Goal: Information Seeking & Learning: Check status

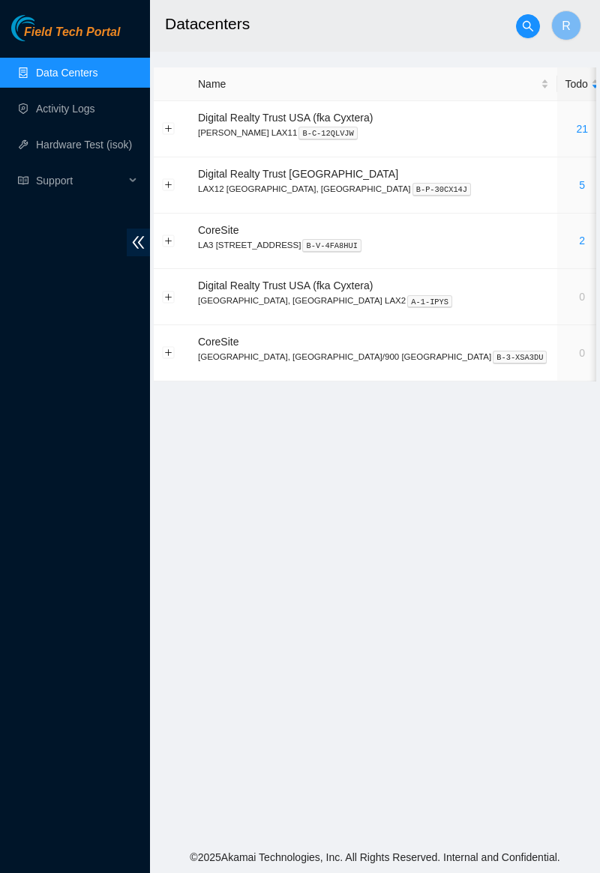
click at [579, 240] on link "2" at bounding box center [582, 241] width 6 height 12
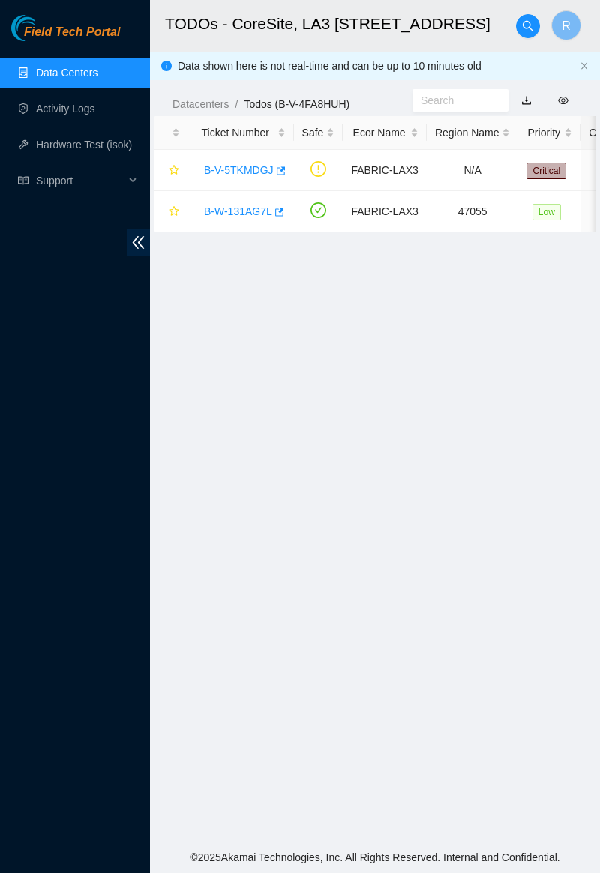
click at [248, 205] on link "B-W-131AG7L" at bounding box center [238, 211] width 68 height 12
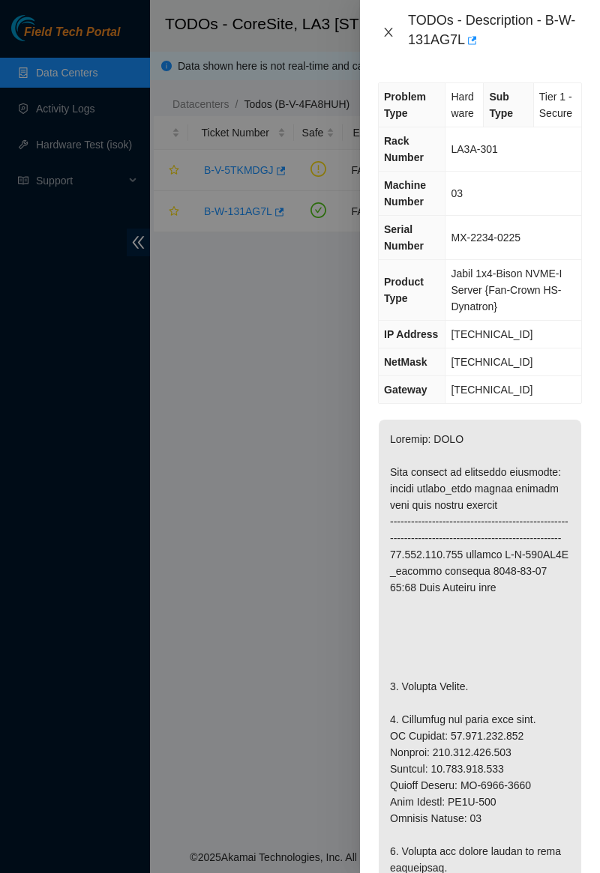
click at [390, 34] on icon "close" at bounding box center [388, 32] width 8 height 9
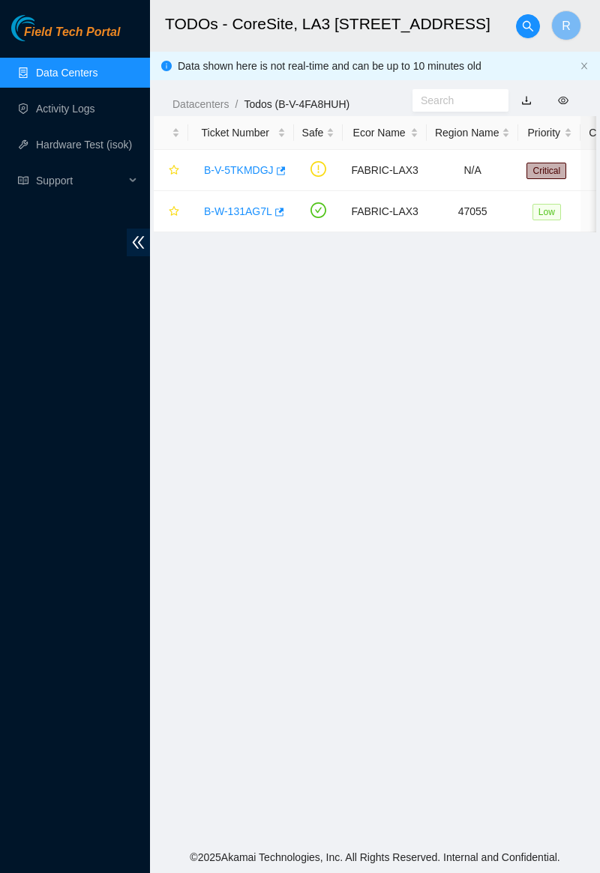
click at [261, 166] on link "B-V-5TKMDGJ" at bounding box center [239, 170] width 70 height 12
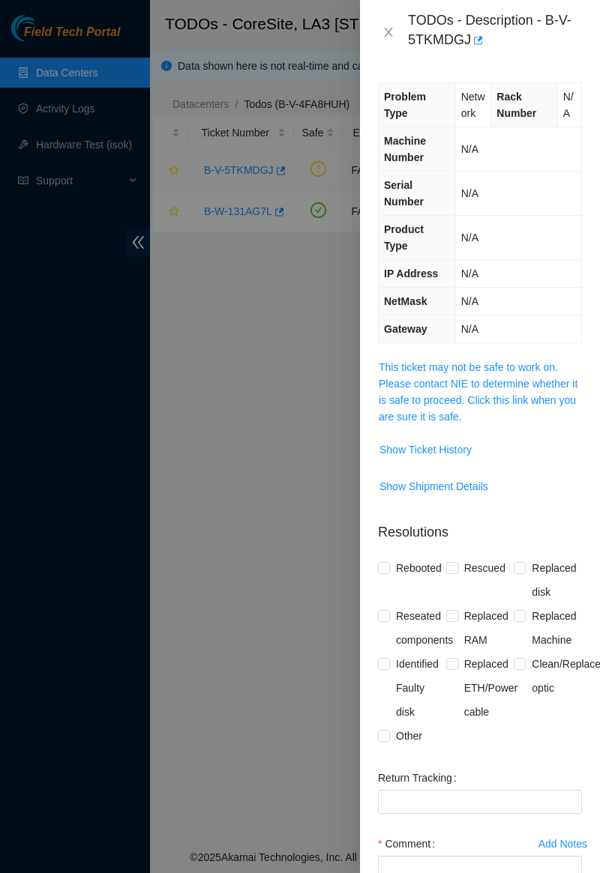
click at [474, 365] on link "This ticket may not be safe to work on. Please contact NIE to determine whether…" at bounding box center [478, 391] width 199 height 61
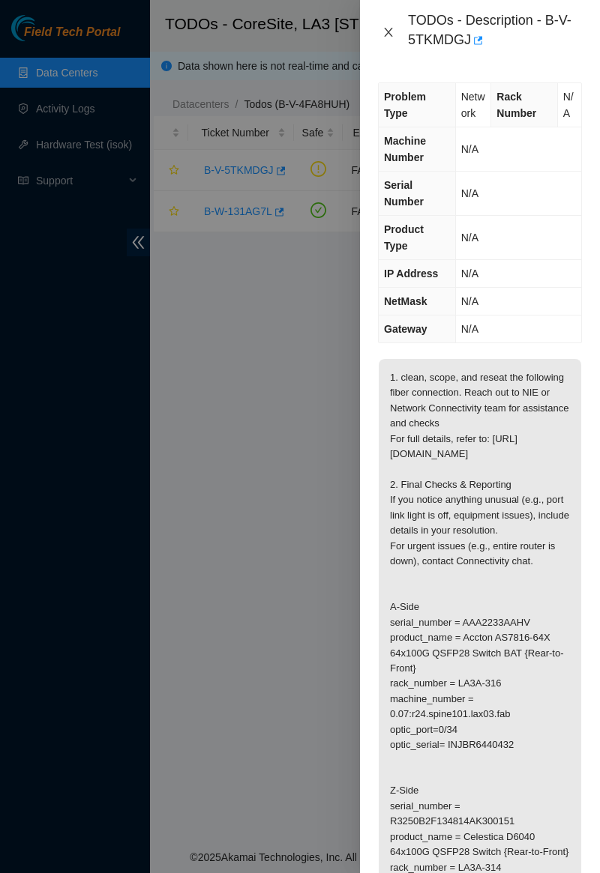
click at [389, 31] on icon "close" at bounding box center [388, 32] width 12 height 12
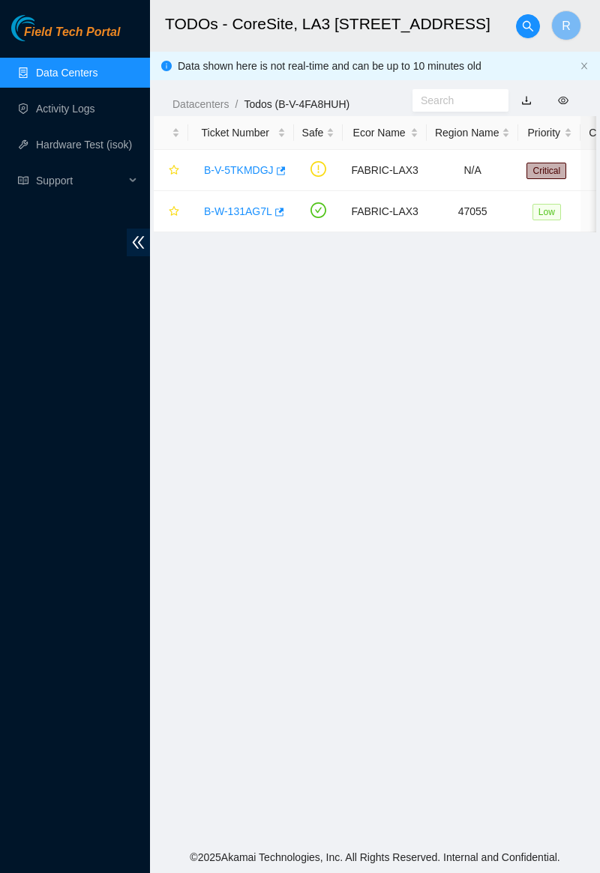
click at [248, 208] on link "B-W-131AG7L" at bounding box center [238, 211] width 68 height 12
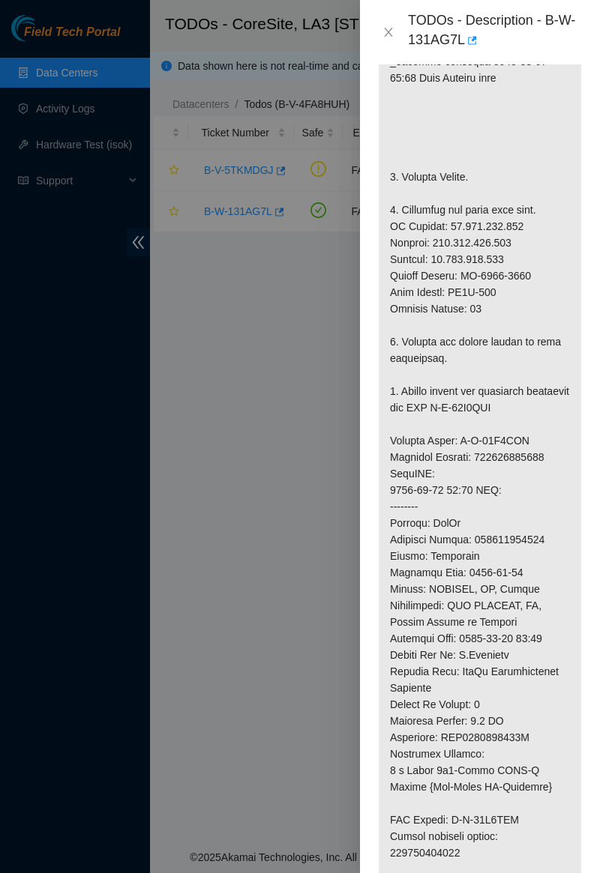
scroll to position [511, 0]
